Goal: Transaction & Acquisition: Book appointment/travel/reservation

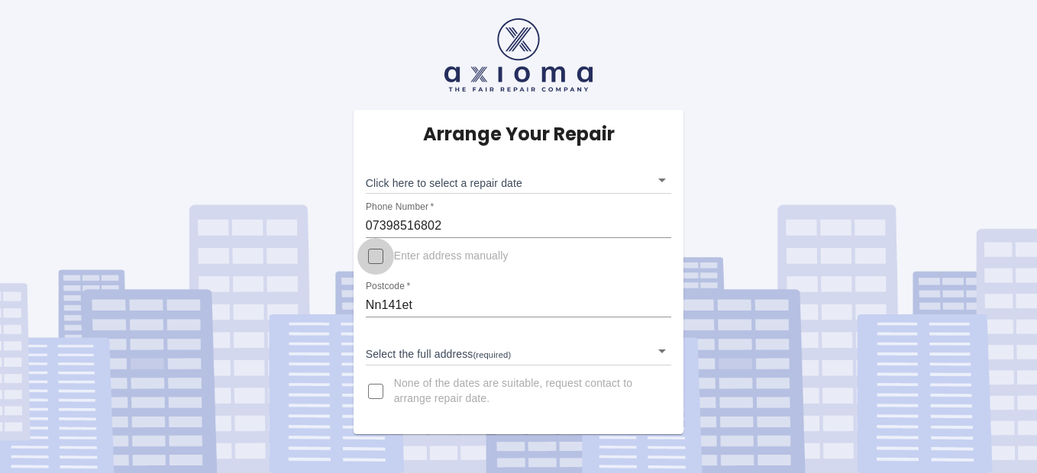
click at [379, 256] on input "Enter address manually" at bounding box center [375, 256] width 37 height 37
checkbox input "true"
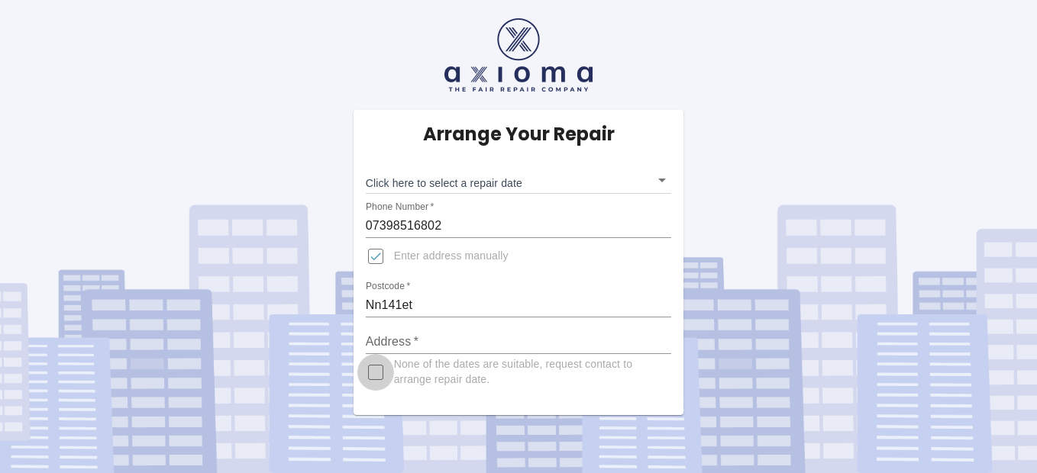
click at [378, 373] on input "None of the dates are suitable, request contact to arrange repair date." at bounding box center [375, 372] width 37 height 37
checkbox input "true"
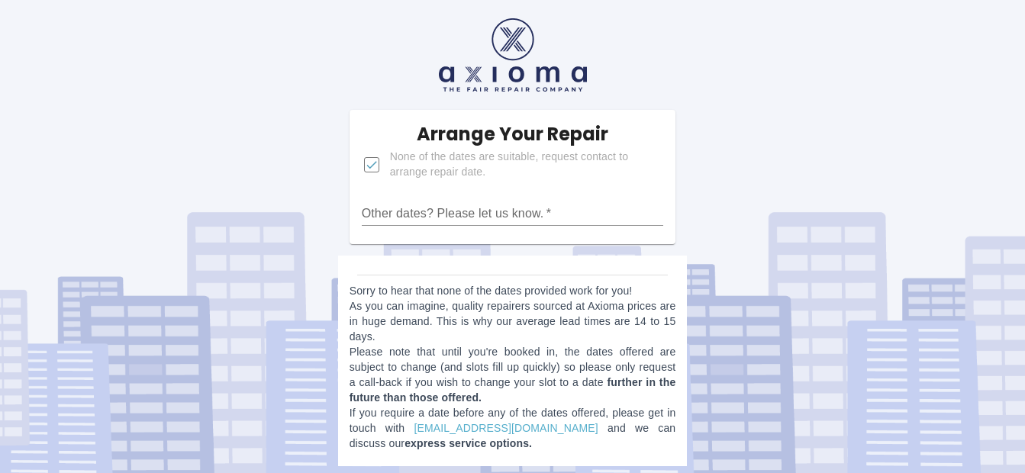
click at [576, 210] on input "Other dates? Please let us know.   *" at bounding box center [513, 214] width 302 height 24
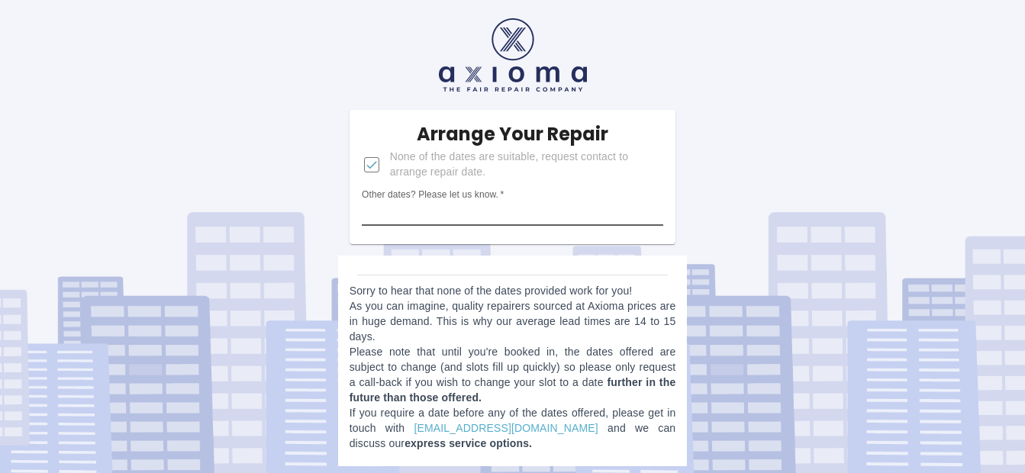
type input "23.9.25"
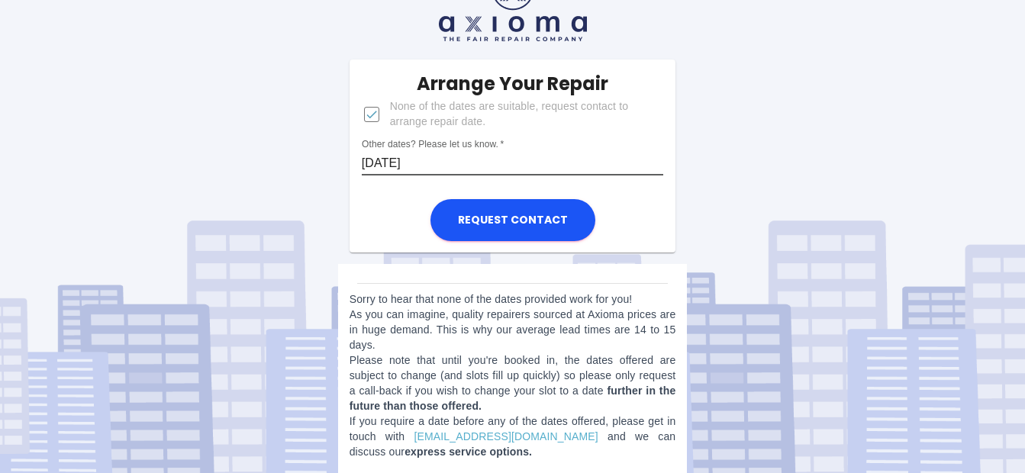
scroll to position [63, 0]
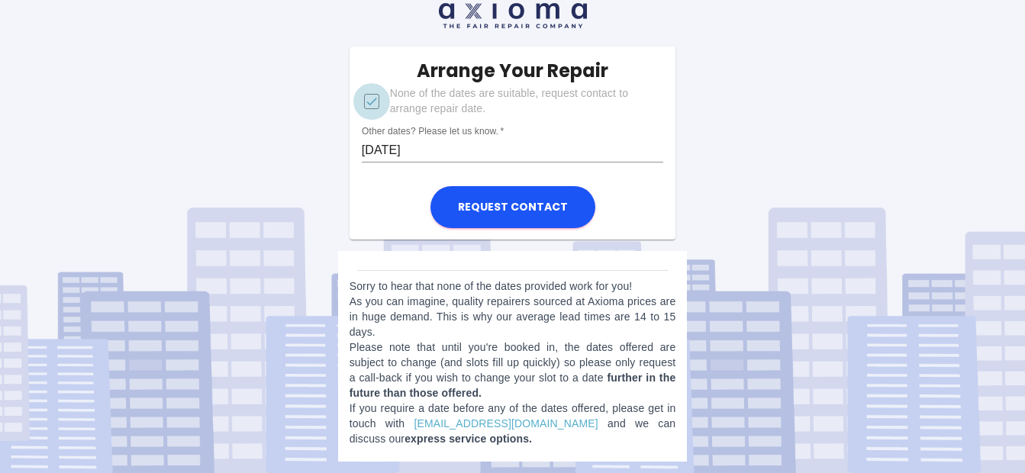
click at [370, 102] on input "None of the dates are suitable, request contact to arrange repair date." at bounding box center [371, 101] width 37 height 37
checkbox input "false"
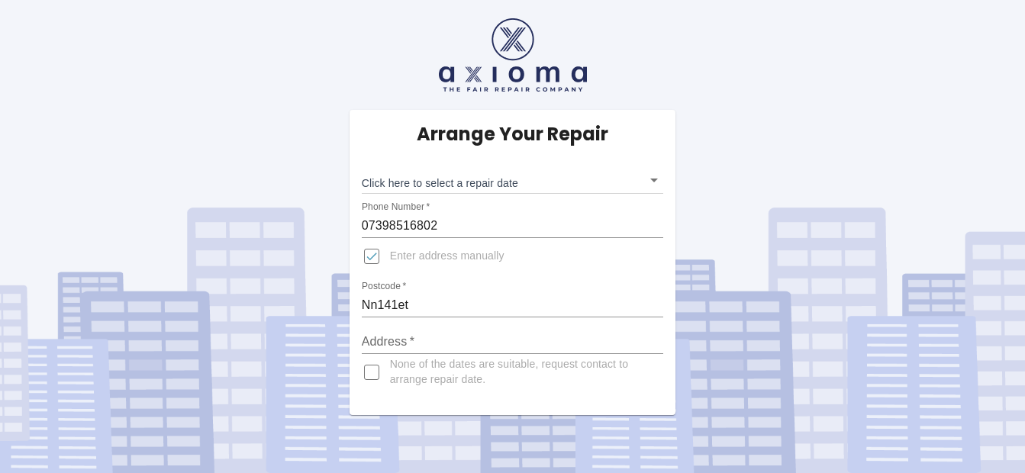
scroll to position [0, 0]
click at [415, 347] on input "Address   *" at bounding box center [519, 342] width 306 height 24
type input "29 Orlingbuty Road"
click at [378, 376] on input "None of the dates are suitable, request contact to arrange repair date." at bounding box center [375, 372] width 37 height 37
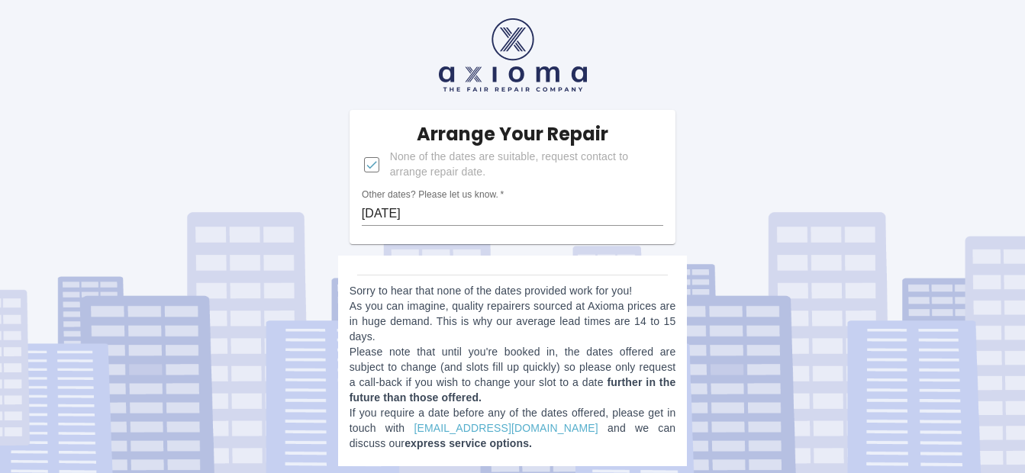
scroll to position [5, 0]
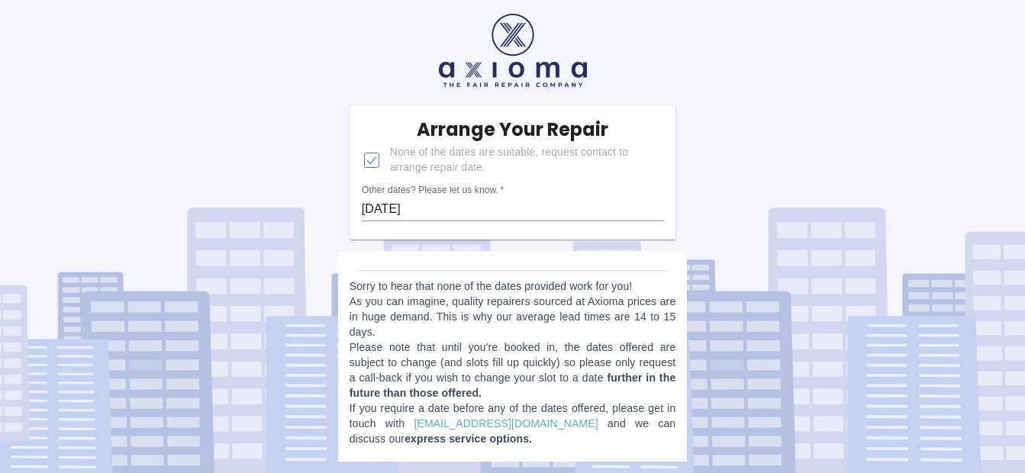
click at [366, 158] on input "None of the dates are suitable, request contact to arrange repair date." at bounding box center [371, 160] width 37 height 37
checkbox input "false"
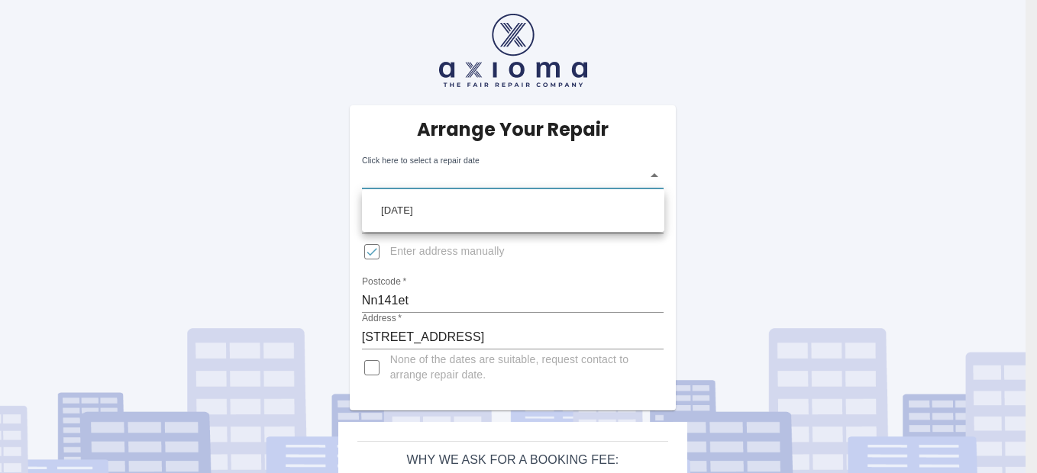
click at [656, 176] on body "Arrange Your Repair Click here to select a repair date ​ Phone Number   * 07398…" at bounding box center [518, 294] width 1037 height 599
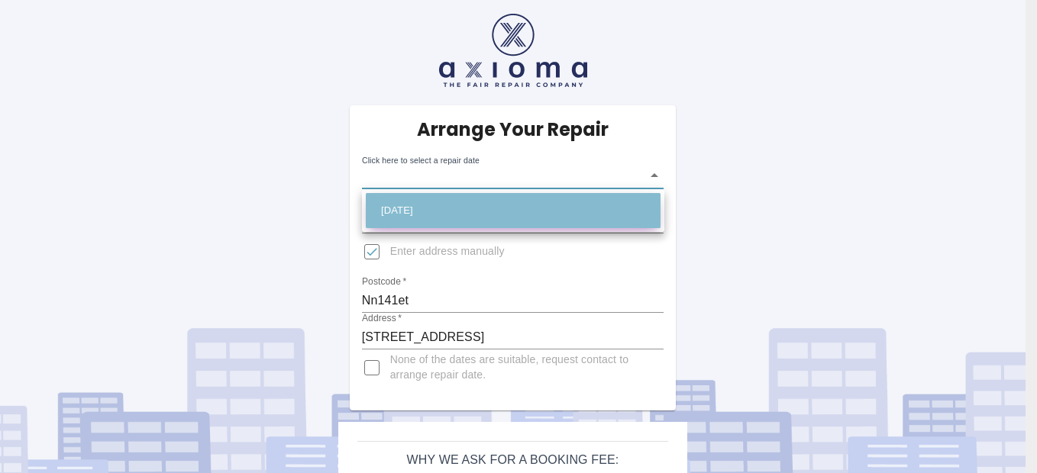
click at [638, 205] on li "Tue Sep 23 2025" at bounding box center [513, 210] width 295 height 35
type input "2025-09-23T00:00:00.000Z"
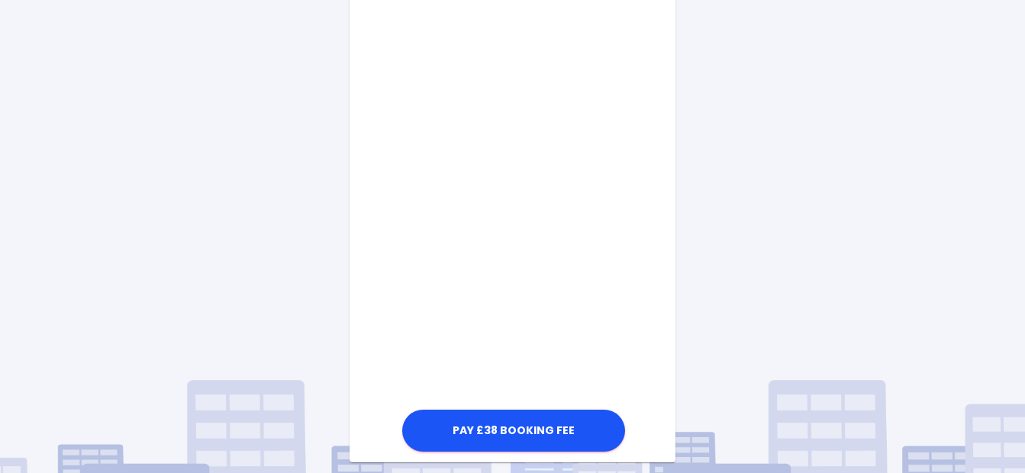
scroll to position [539, 0]
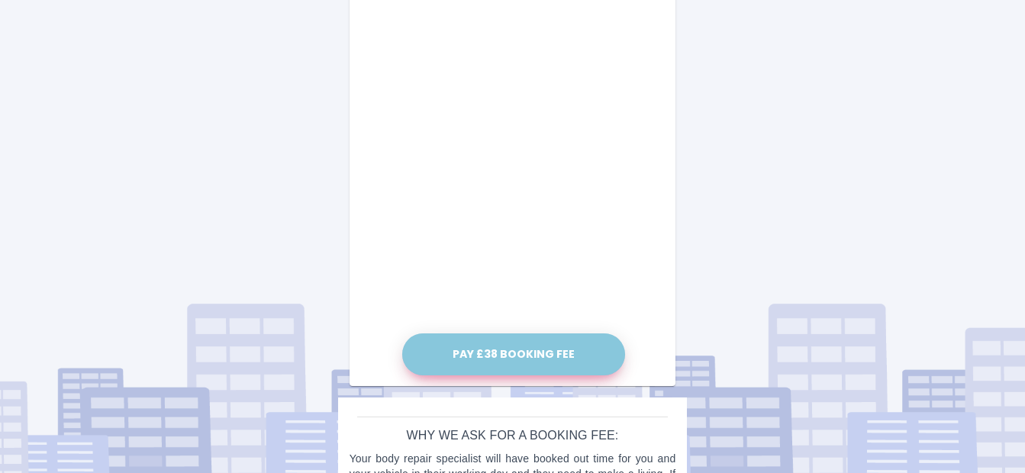
click at [530, 352] on button "Pay £38 Booking Fee" at bounding box center [513, 355] width 223 height 42
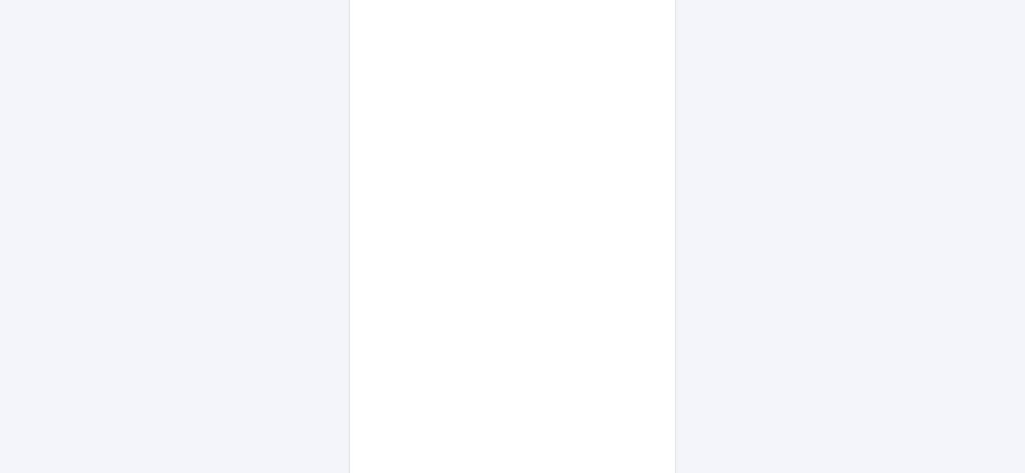
scroll to position [692, 0]
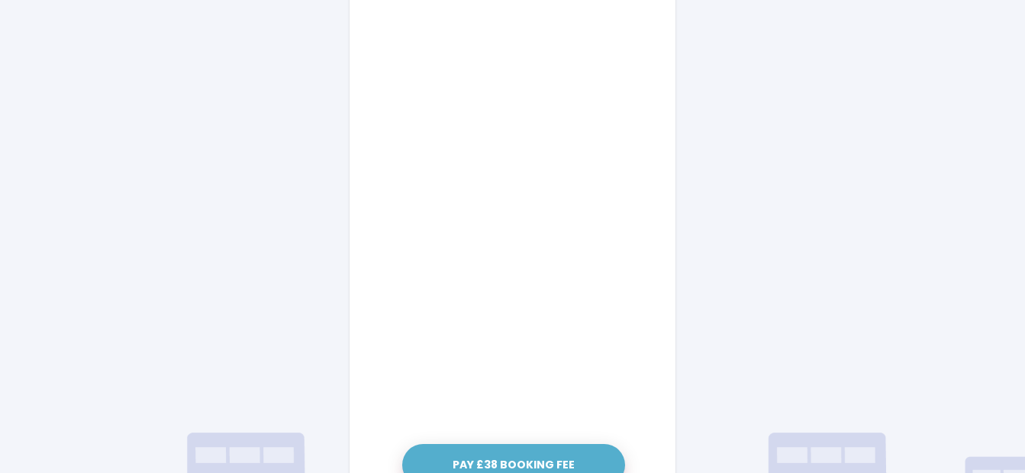
click at [544, 462] on button "Pay £38 Booking Fee" at bounding box center [513, 465] width 223 height 42
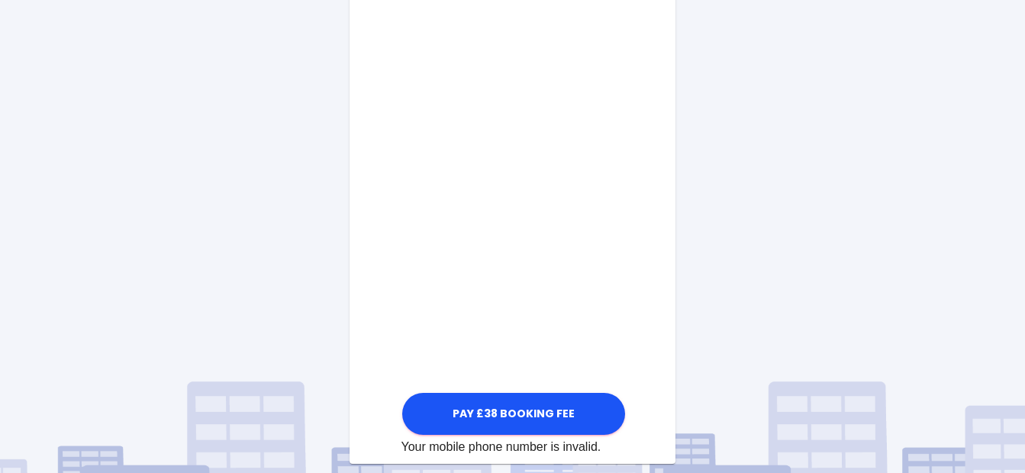
scroll to position [768, 0]
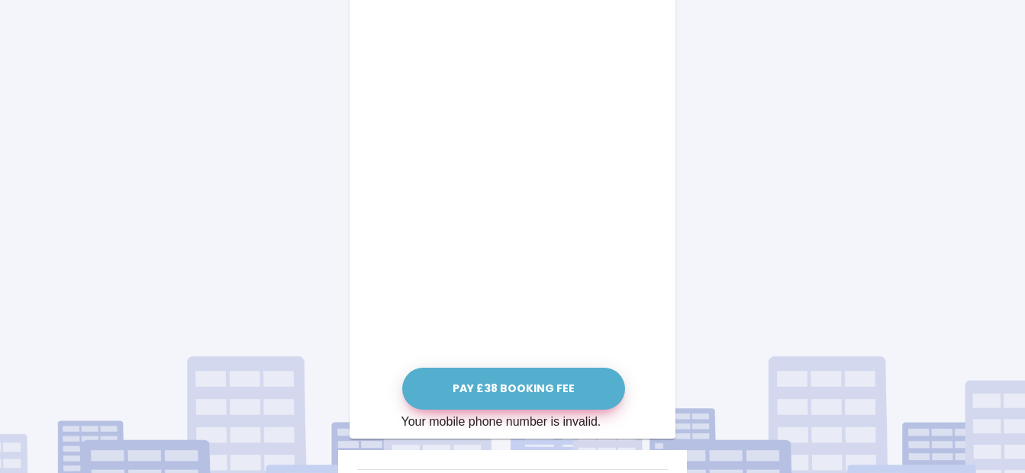
click at [507, 388] on button "Pay £38 Booking Fee" at bounding box center [513, 389] width 223 height 42
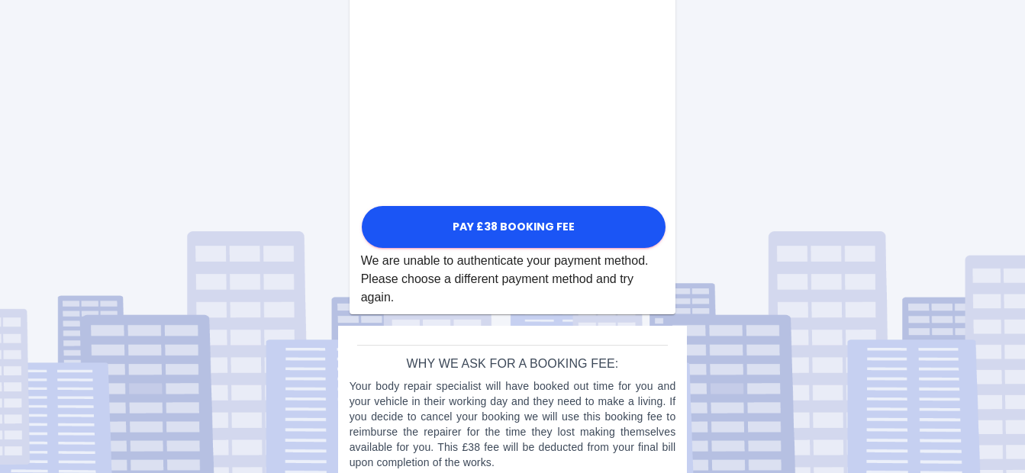
scroll to position [908, 0]
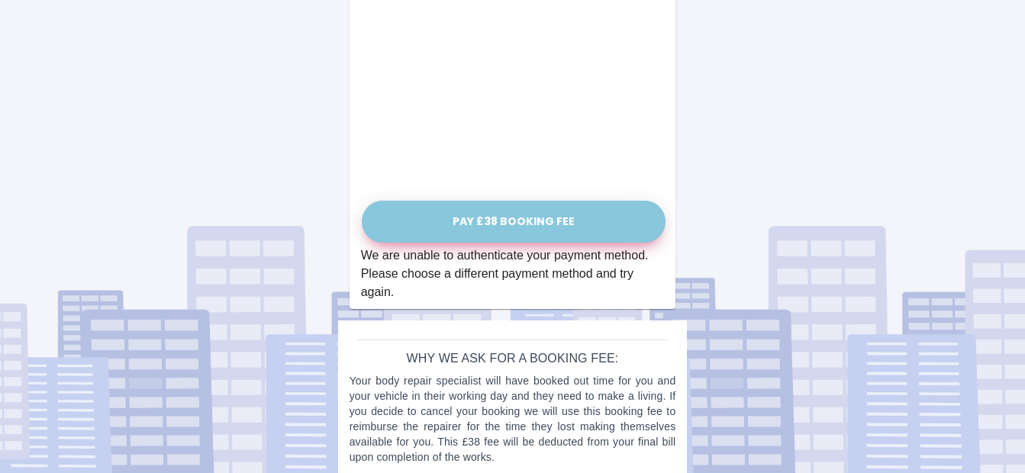
click at [530, 219] on button "Pay £38 Booking Fee" at bounding box center [514, 222] width 304 height 42
